Goal: Transaction & Acquisition: Purchase product/service

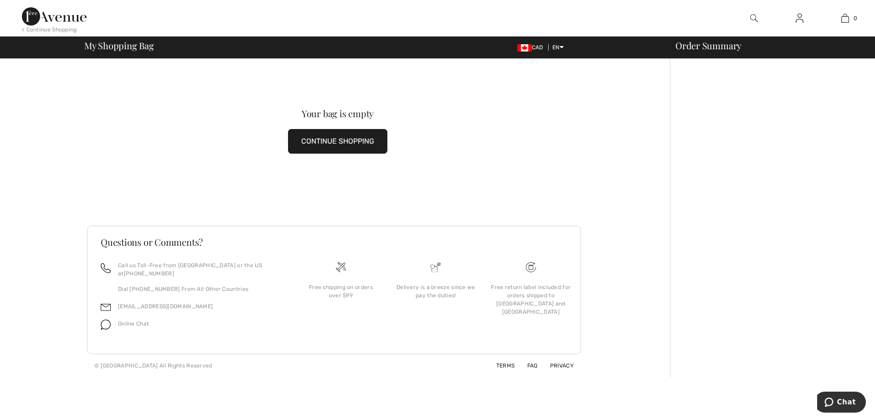
click at [62, 19] on img at bounding box center [54, 16] width 65 height 18
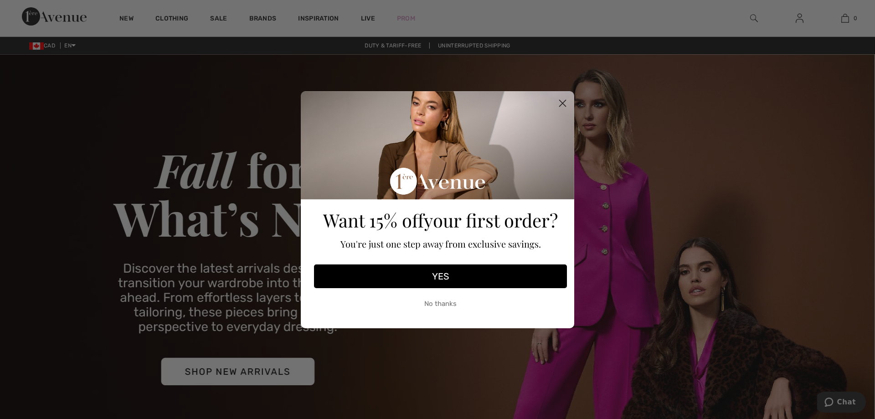
click at [559, 103] on circle "Close dialog" at bounding box center [562, 102] width 15 height 15
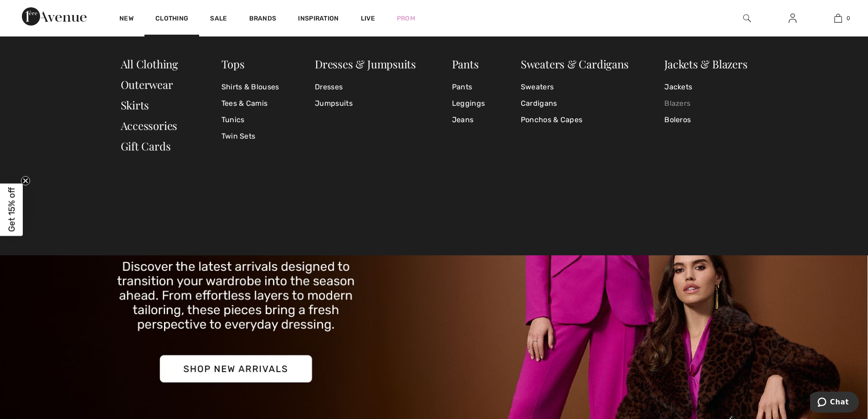
click at [682, 102] on link "Blazers" at bounding box center [705, 103] width 83 height 16
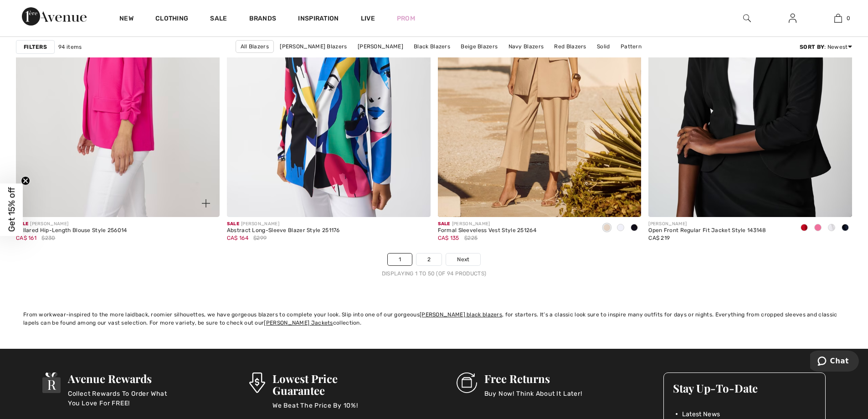
scroll to position [5195, 0]
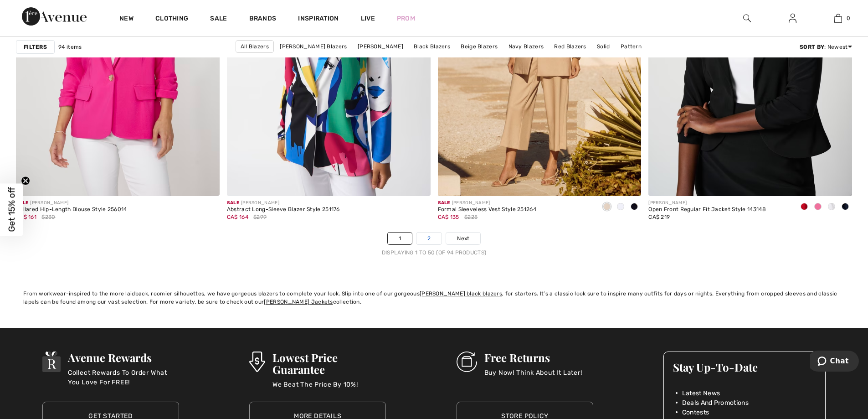
click at [432, 236] on link "2" at bounding box center [429, 238] width 25 height 12
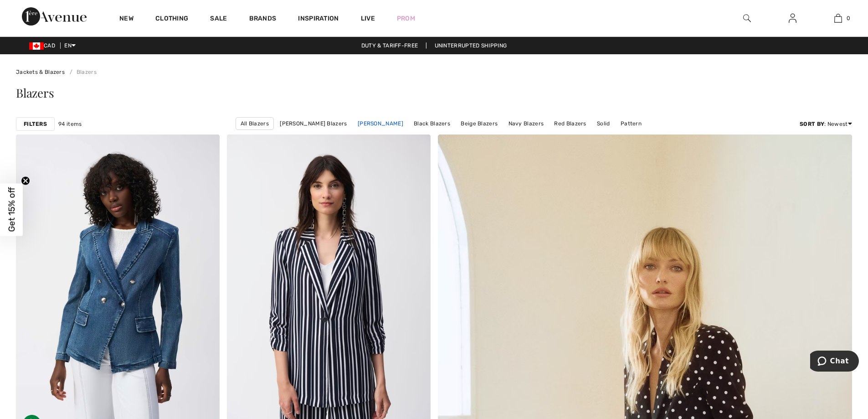
click at [398, 122] on link "Frank Lyman Blazers" at bounding box center [380, 124] width 55 height 12
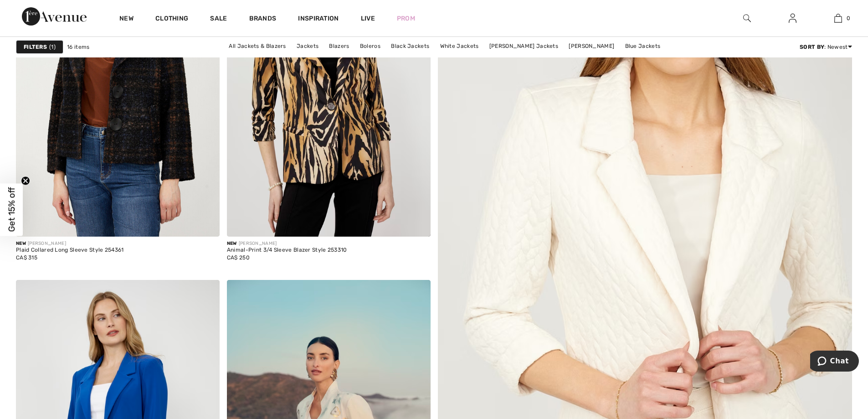
scroll to position [46, 0]
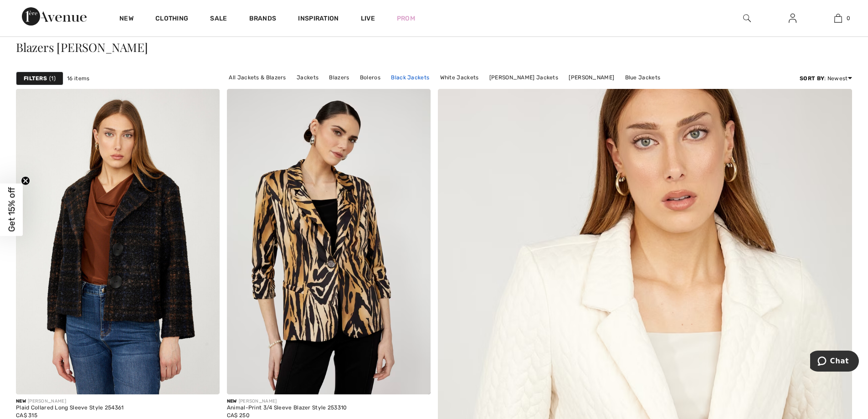
click at [400, 77] on link "Black Jackets" at bounding box center [409, 78] width 47 height 12
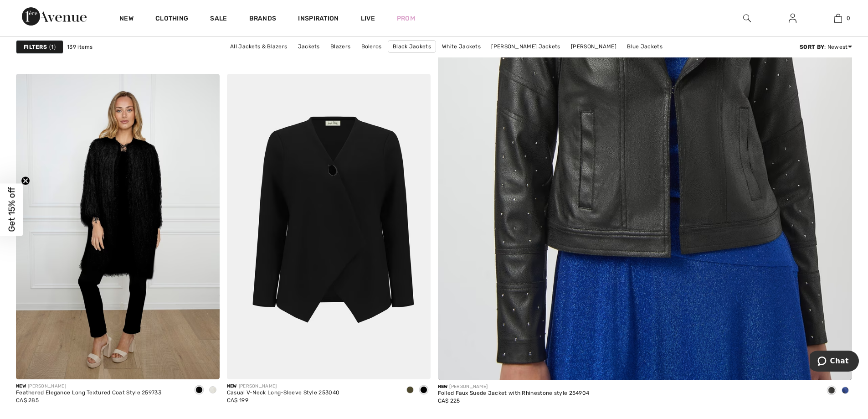
scroll to position [456, 0]
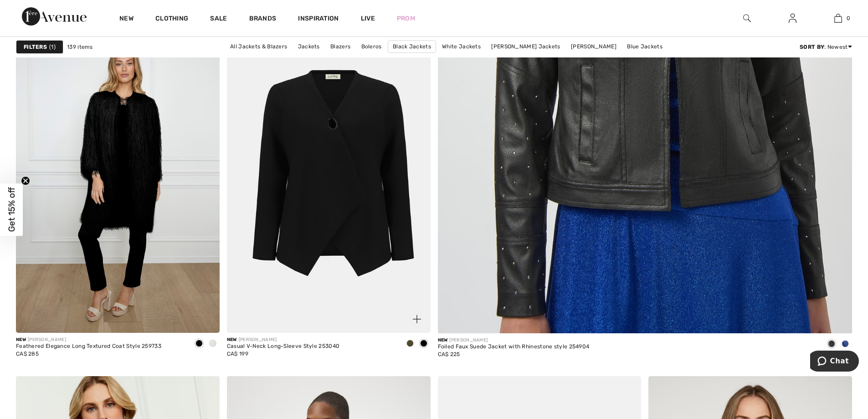
click at [372, 181] on img at bounding box center [329, 179] width 204 height 305
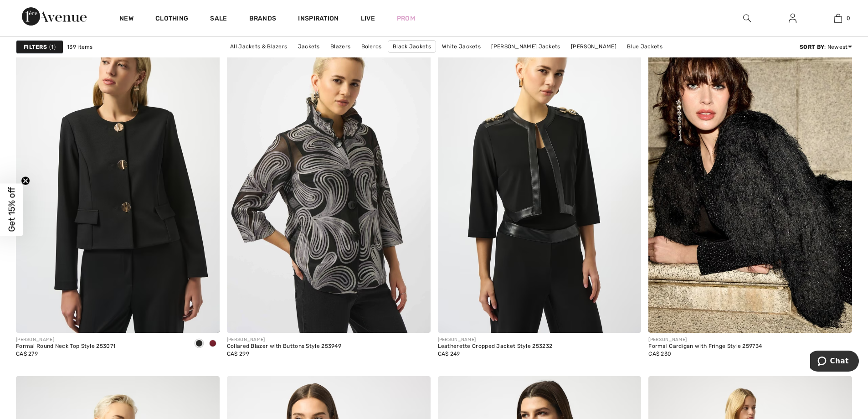
scroll to position [4375, 0]
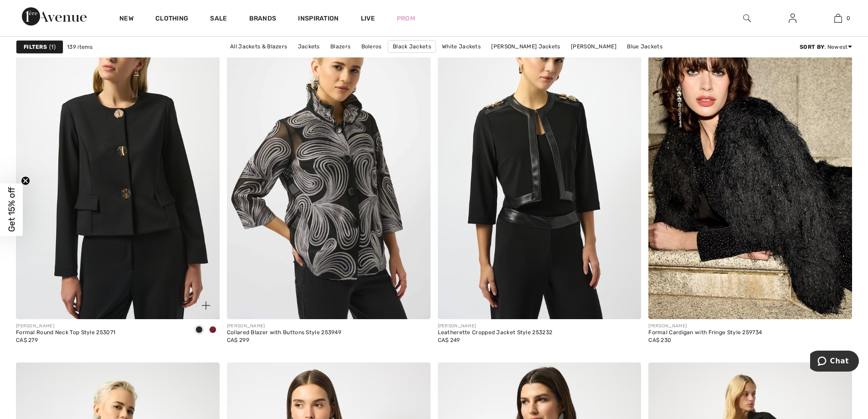
click at [215, 329] on span at bounding box center [212, 329] width 7 height 7
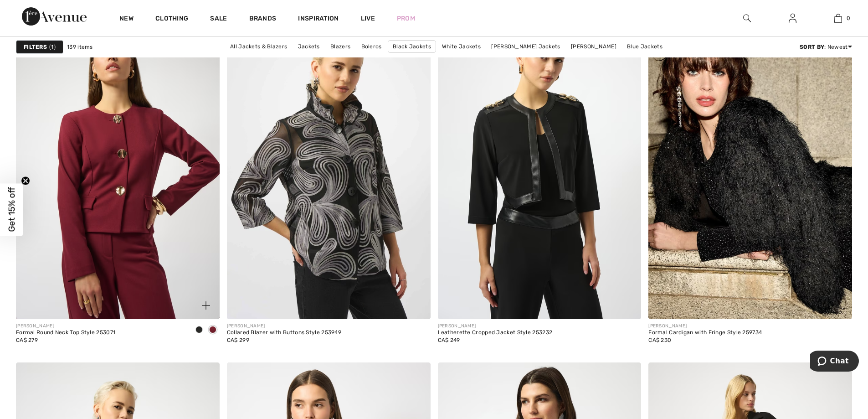
click at [196, 330] on span at bounding box center [198, 329] width 7 height 7
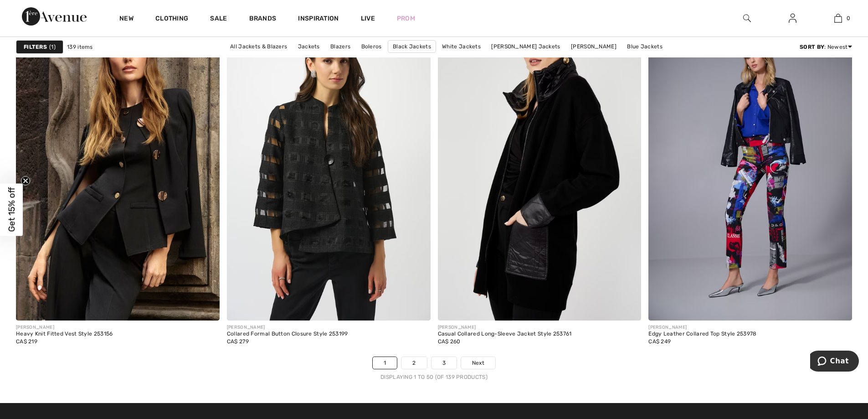
scroll to position [5195, 0]
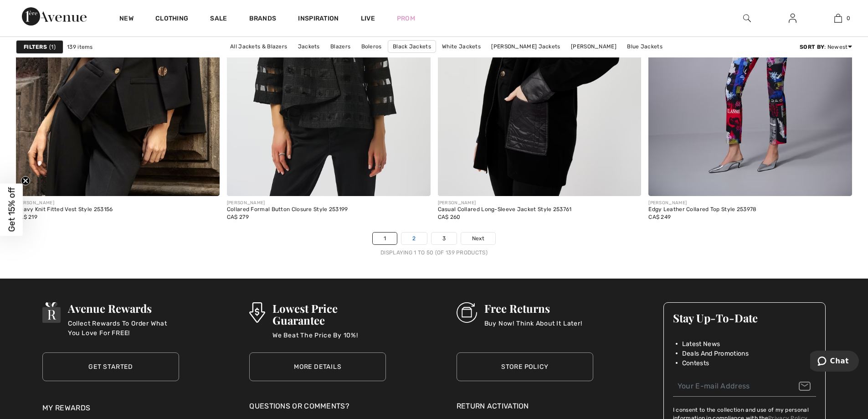
click at [410, 237] on link "2" at bounding box center [413, 238] width 25 height 12
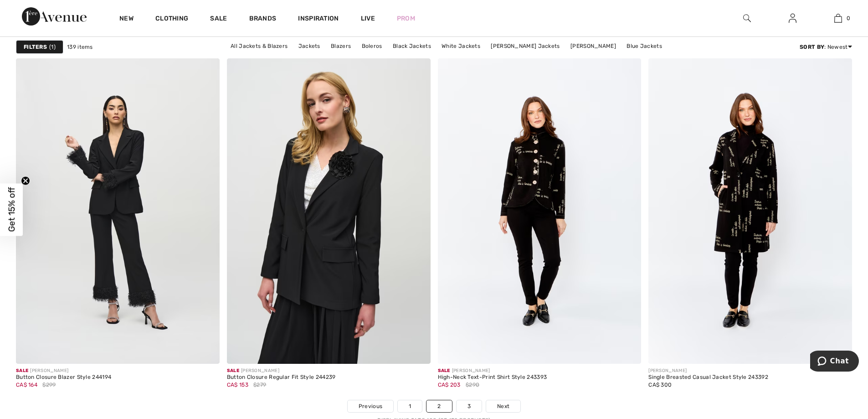
scroll to position [5150, 0]
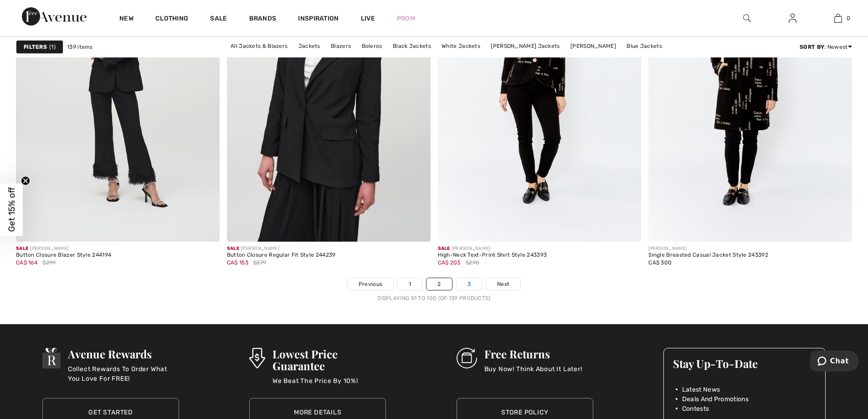
click at [472, 282] on link "3" at bounding box center [469, 284] width 25 height 12
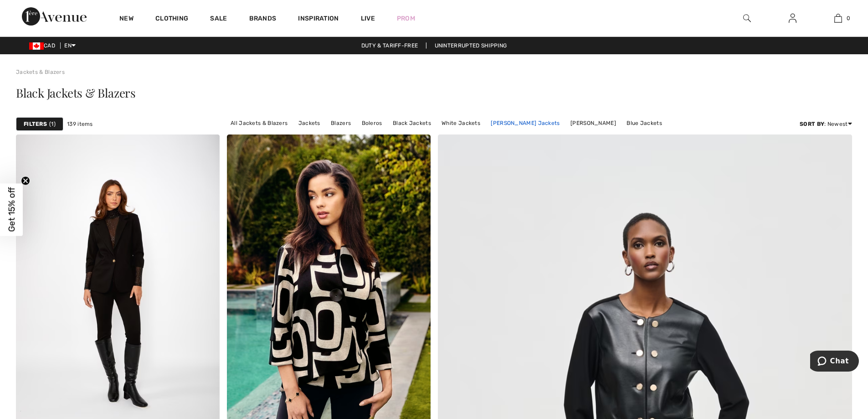
click at [535, 121] on link "[PERSON_NAME] Jackets" at bounding box center [525, 123] width 78 height 12
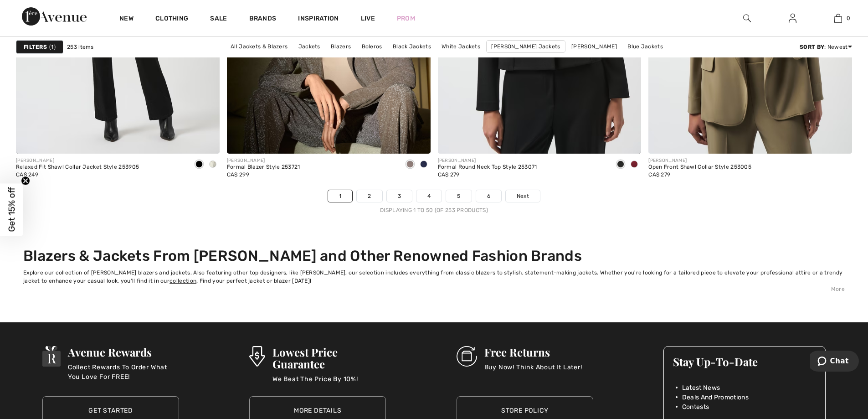
scroll to position [5241, 0]
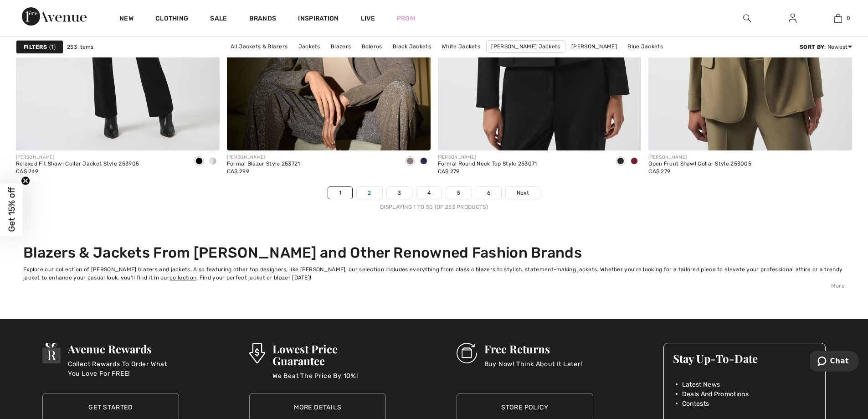
click at [374, 193] on link "2" at bounding box center [369, 193] width 25 height 12
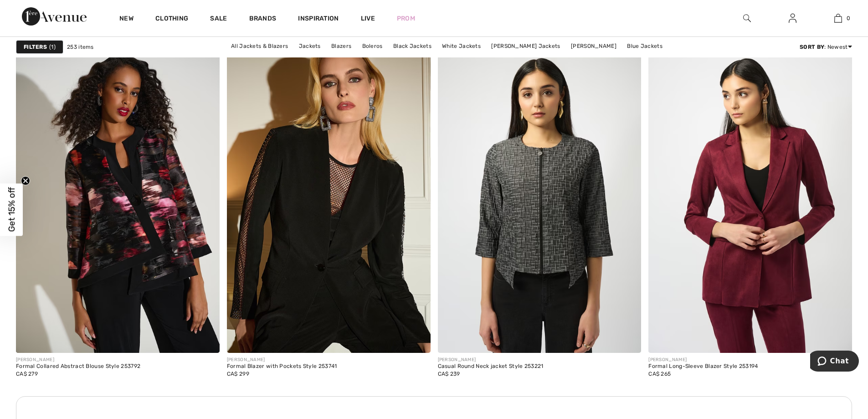
scroll to position [2324, 0]
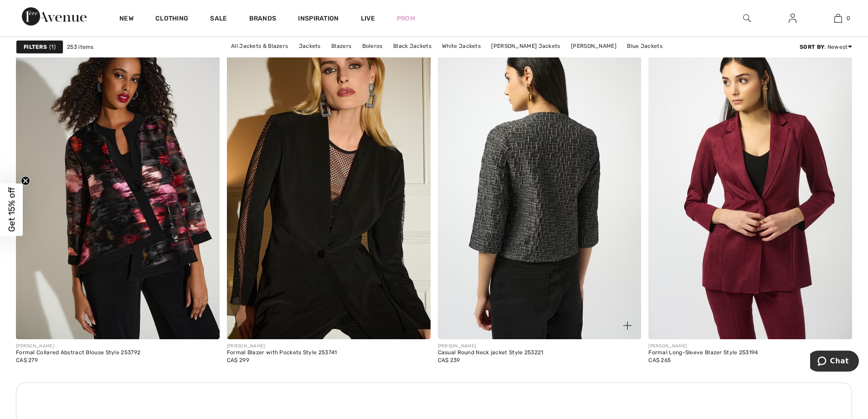
click at [550, 269] on img at bounding box center [540, 186] width 204 height 305
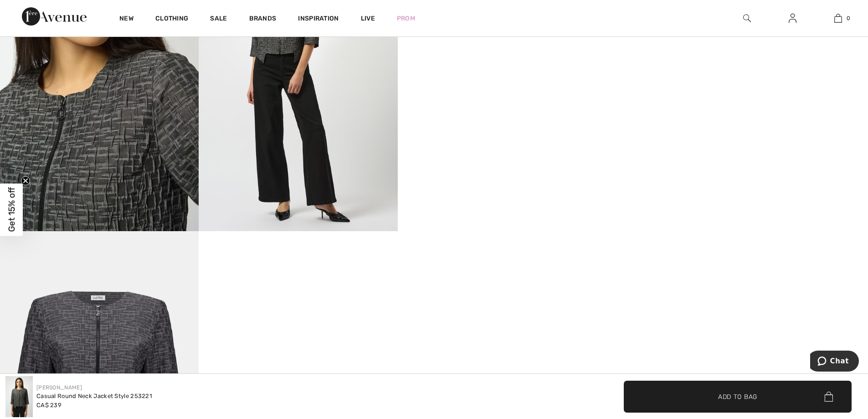
scroll to position [547, 0]
